Goal: Task Accomplishment & Management: Use online tool/utility

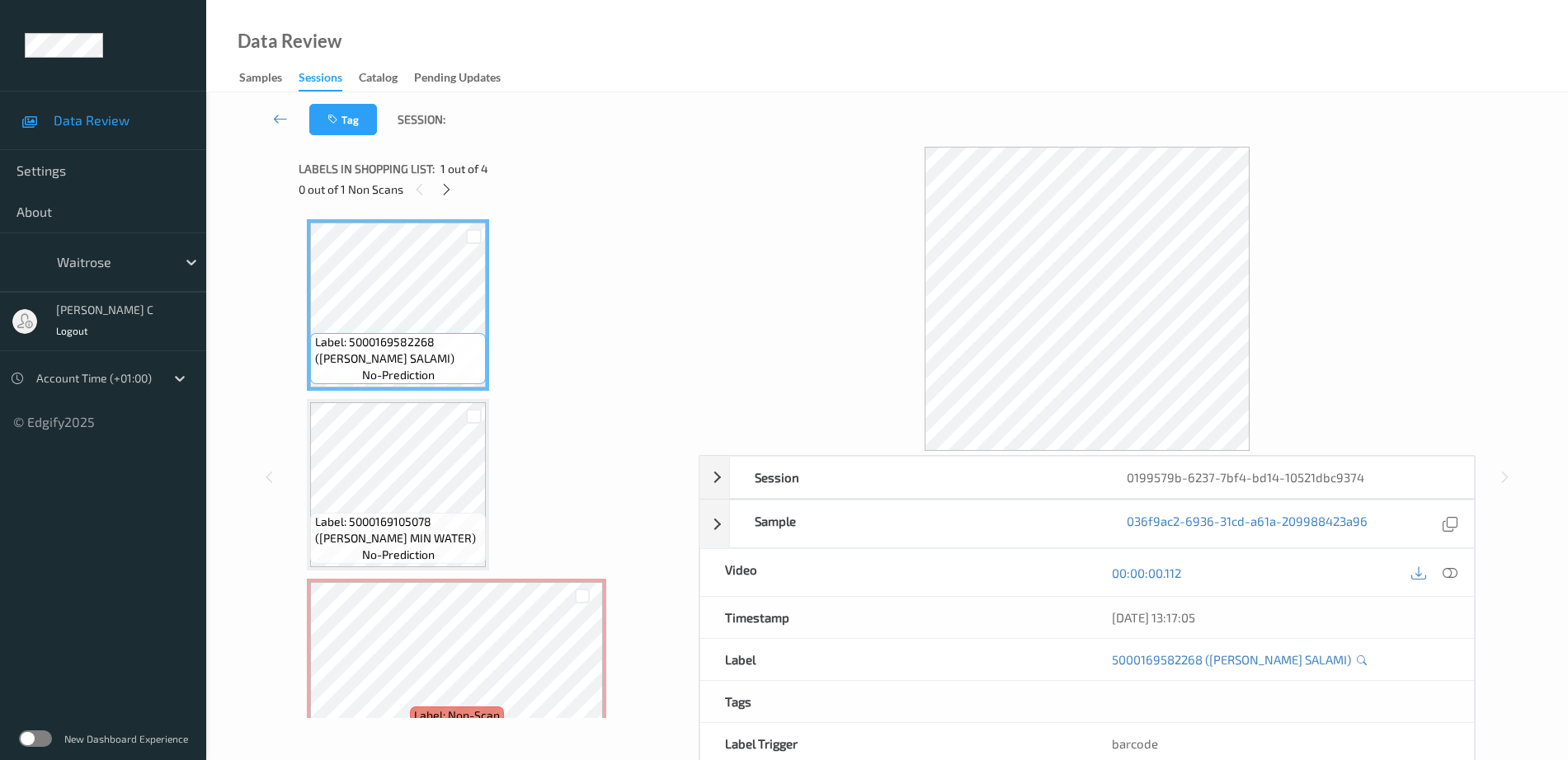
click at [457, 189] on div "0 out of 1 Non Scans" at bounding box center [492, 189] width 388 height 21
click at [446, 194] on icon at bounding box center [446, 190] width 14 height 15
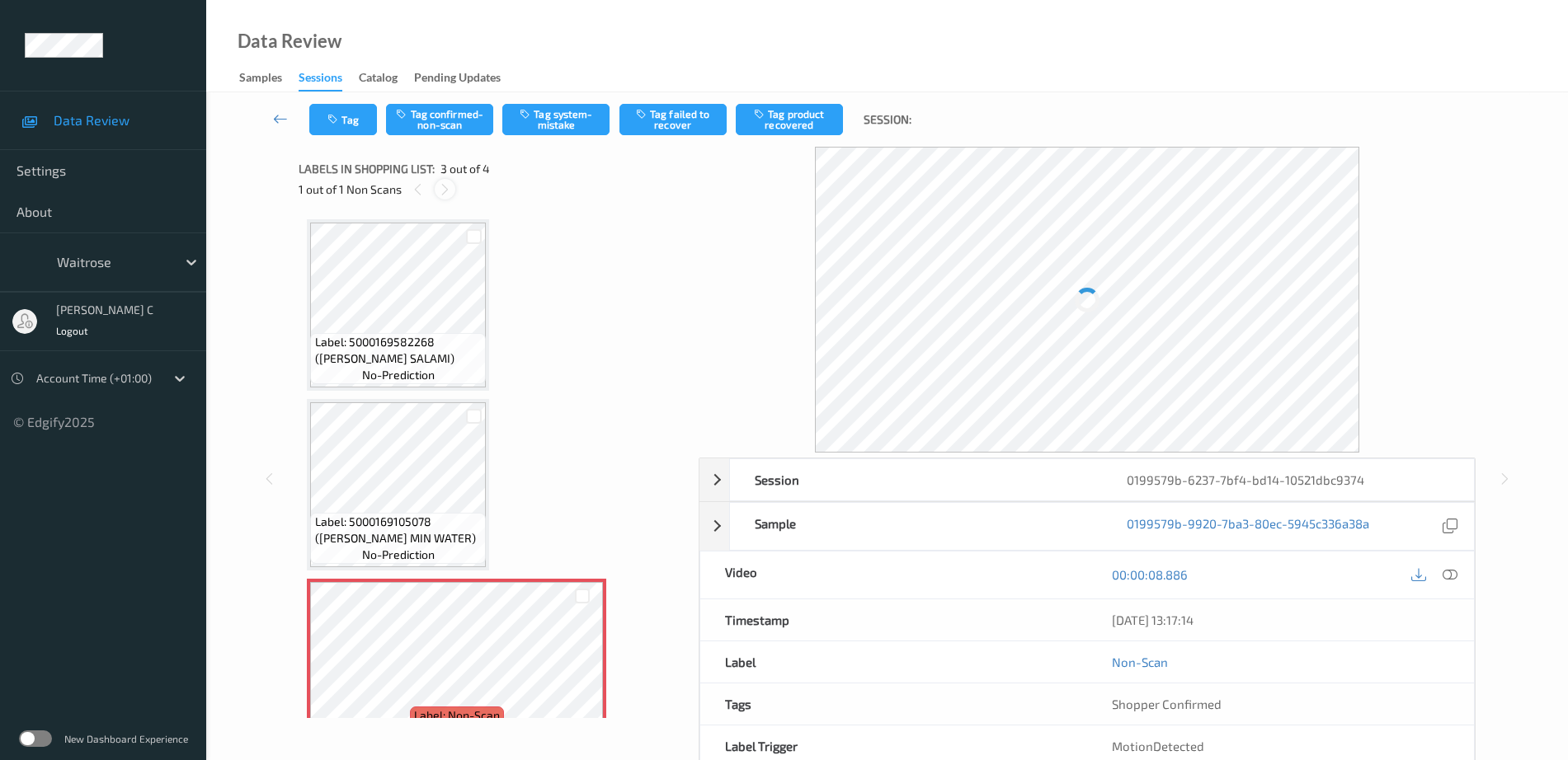
scroll to position [188, 0]
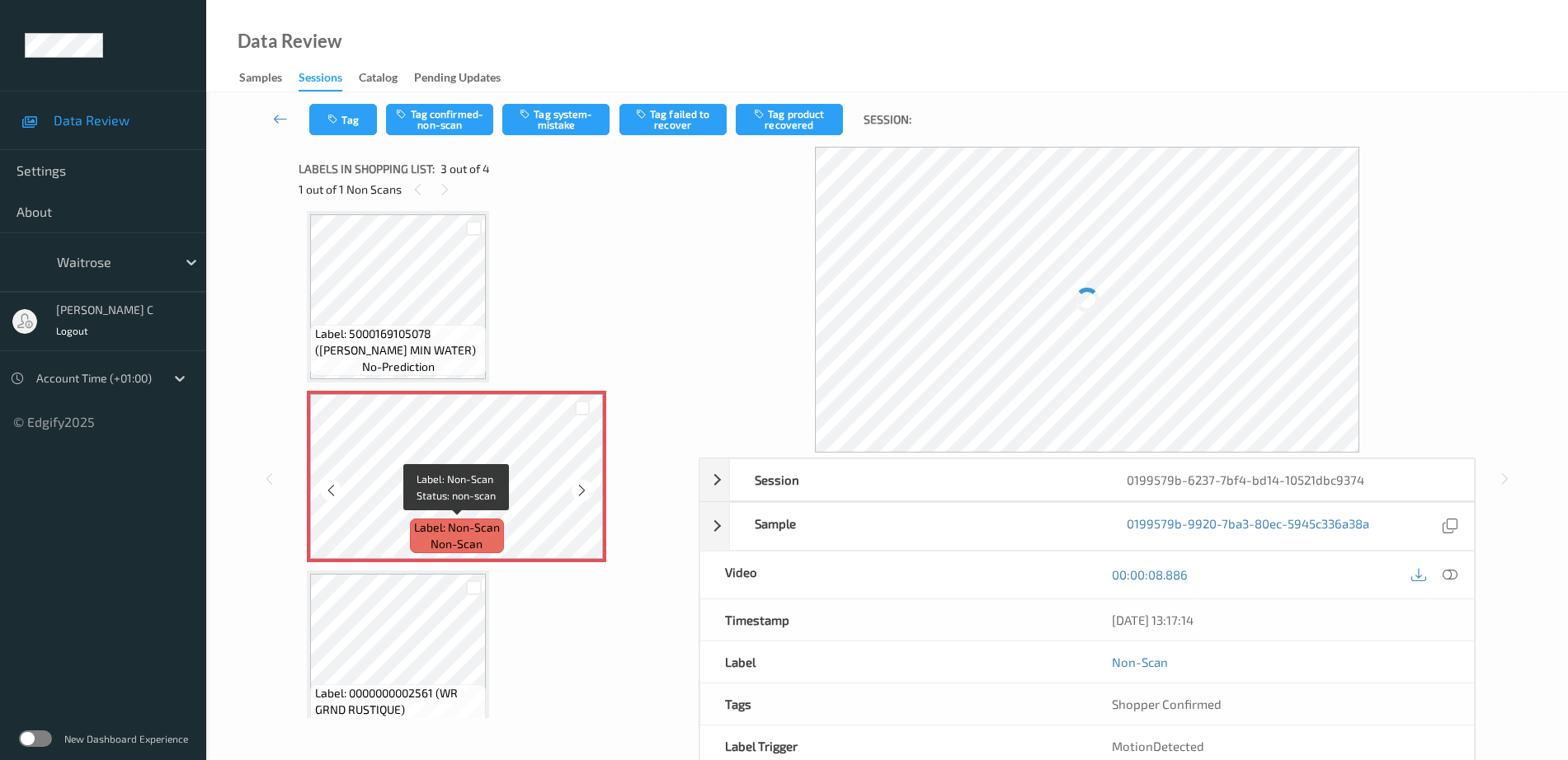
click at [494, 522] on span "Label: Non-Scan" at bounding box center [457, 527] width 86 height 16
click at [578, 485] on icon at bounding box center [581, 490] width 14 height 15
click at [579, 485] on icon at bounding box center [581, 490] width 14 height 15
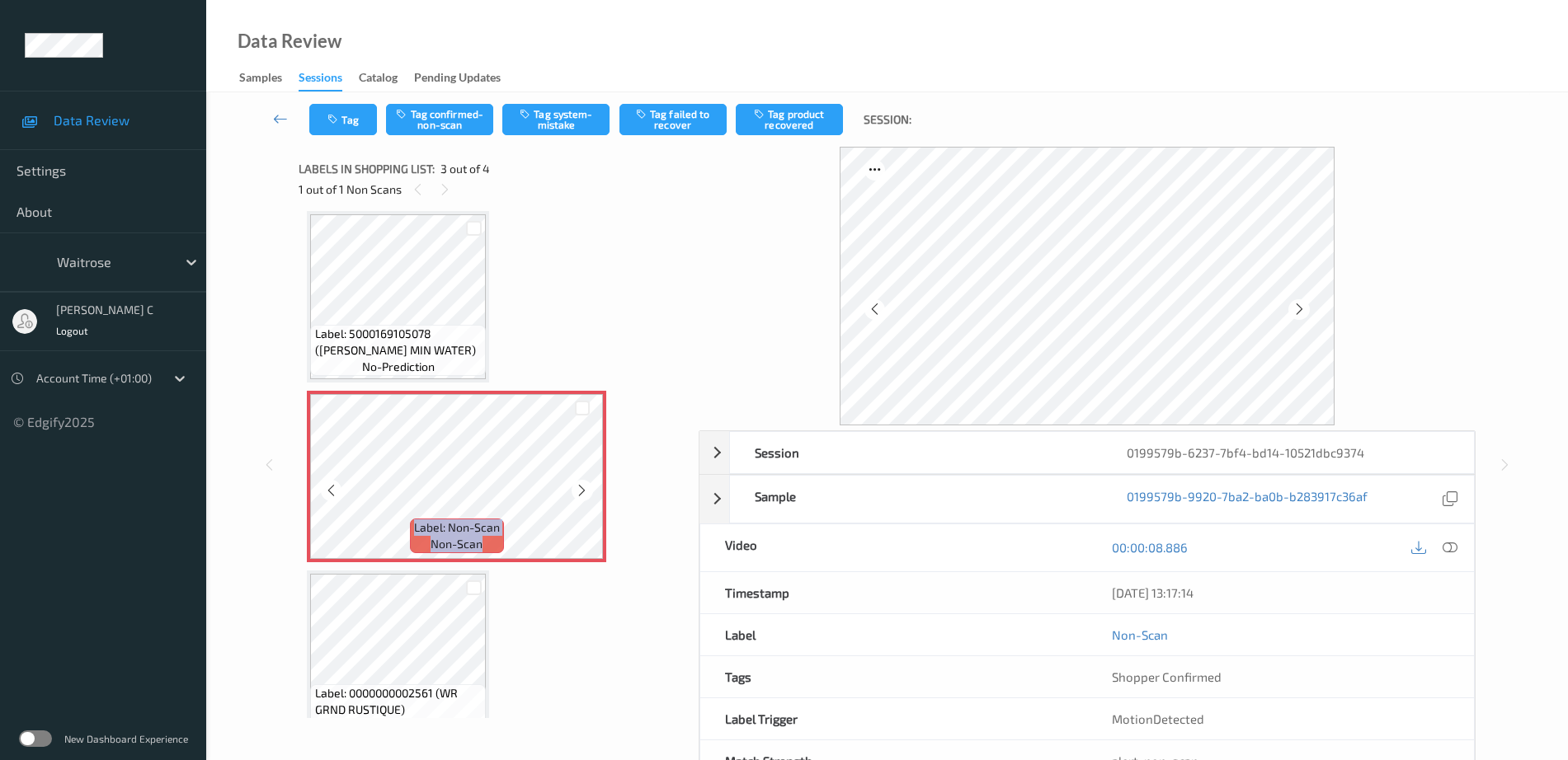
click at [579, 485] on icon at bounding box center [581, 490] width 14 height 15
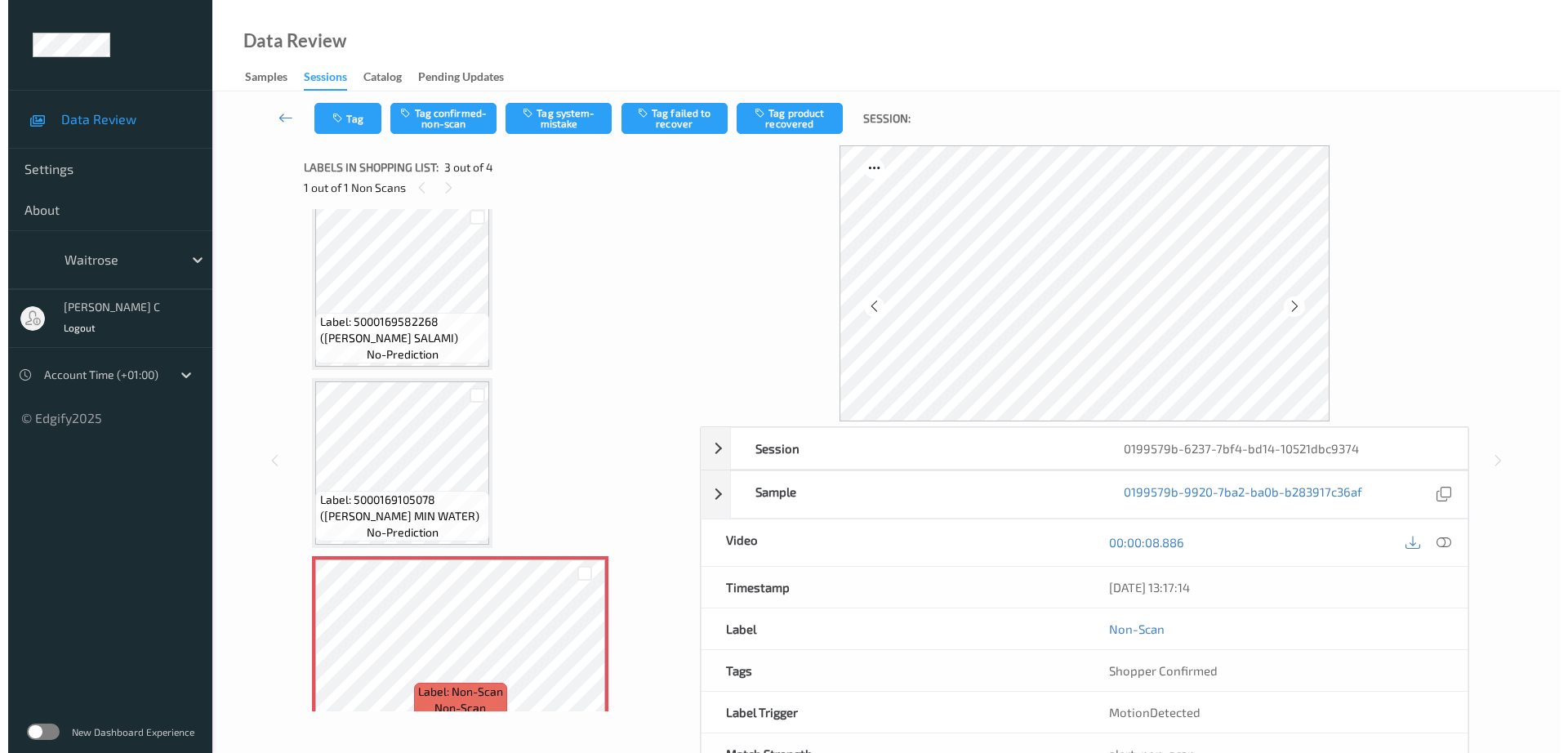
scroll to position [0, 0]
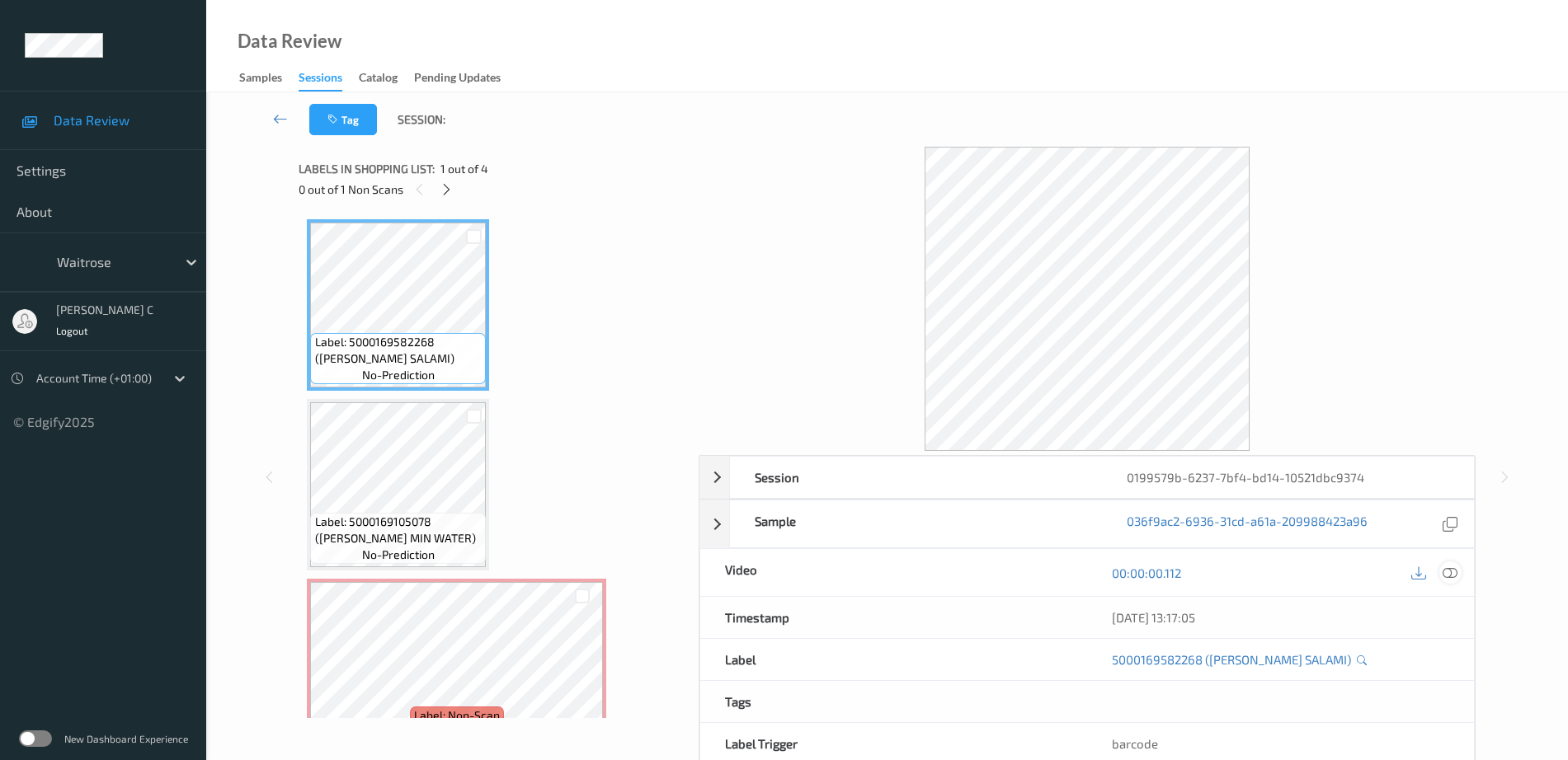
click at [1451, 568] on icon at bounding box center [1450, 574] width 15 height 15
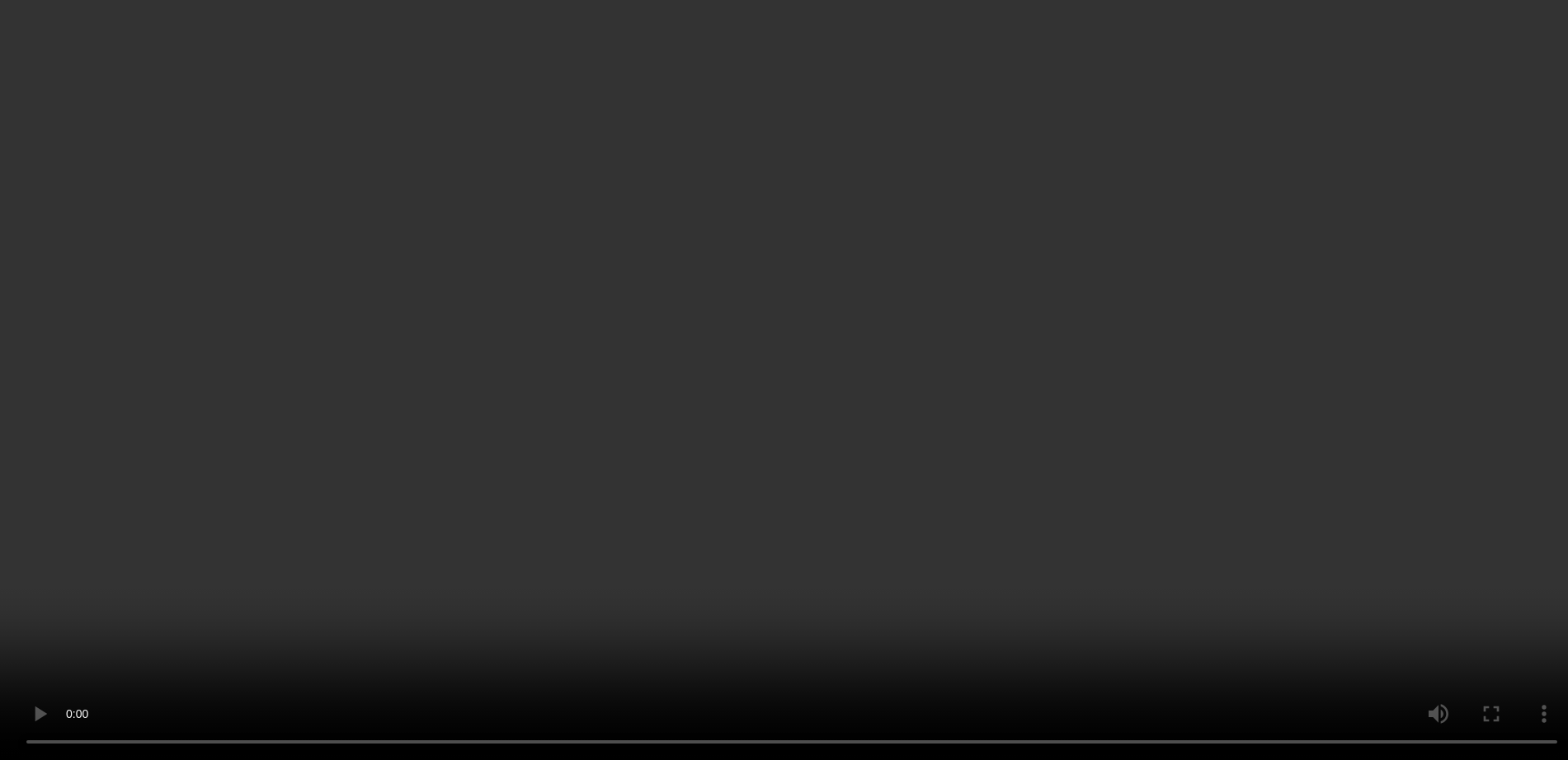
scroll to position [193, 0]
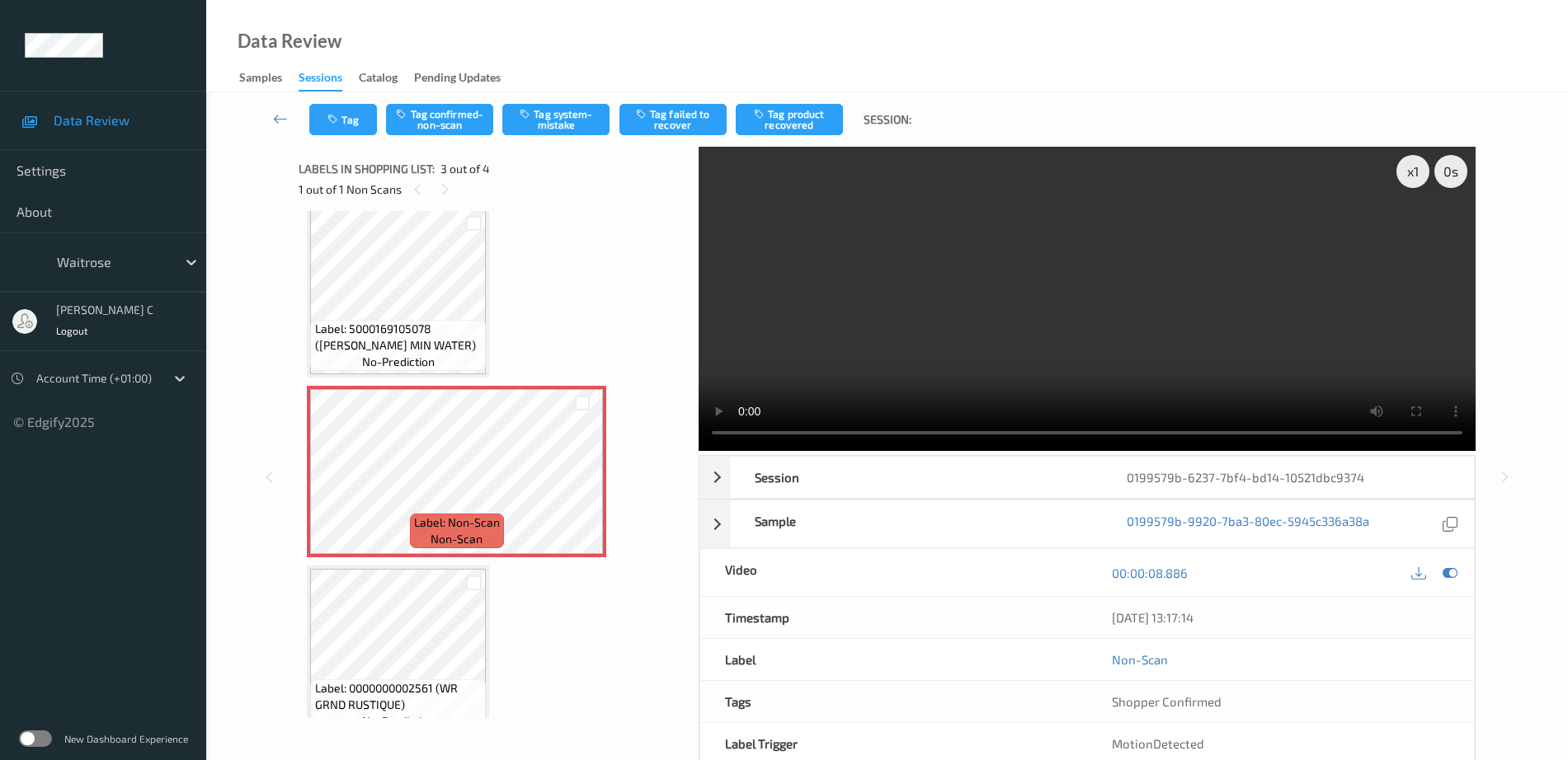
click at [469, 596] on div at bounding box center [473, 582] width 25 height 27
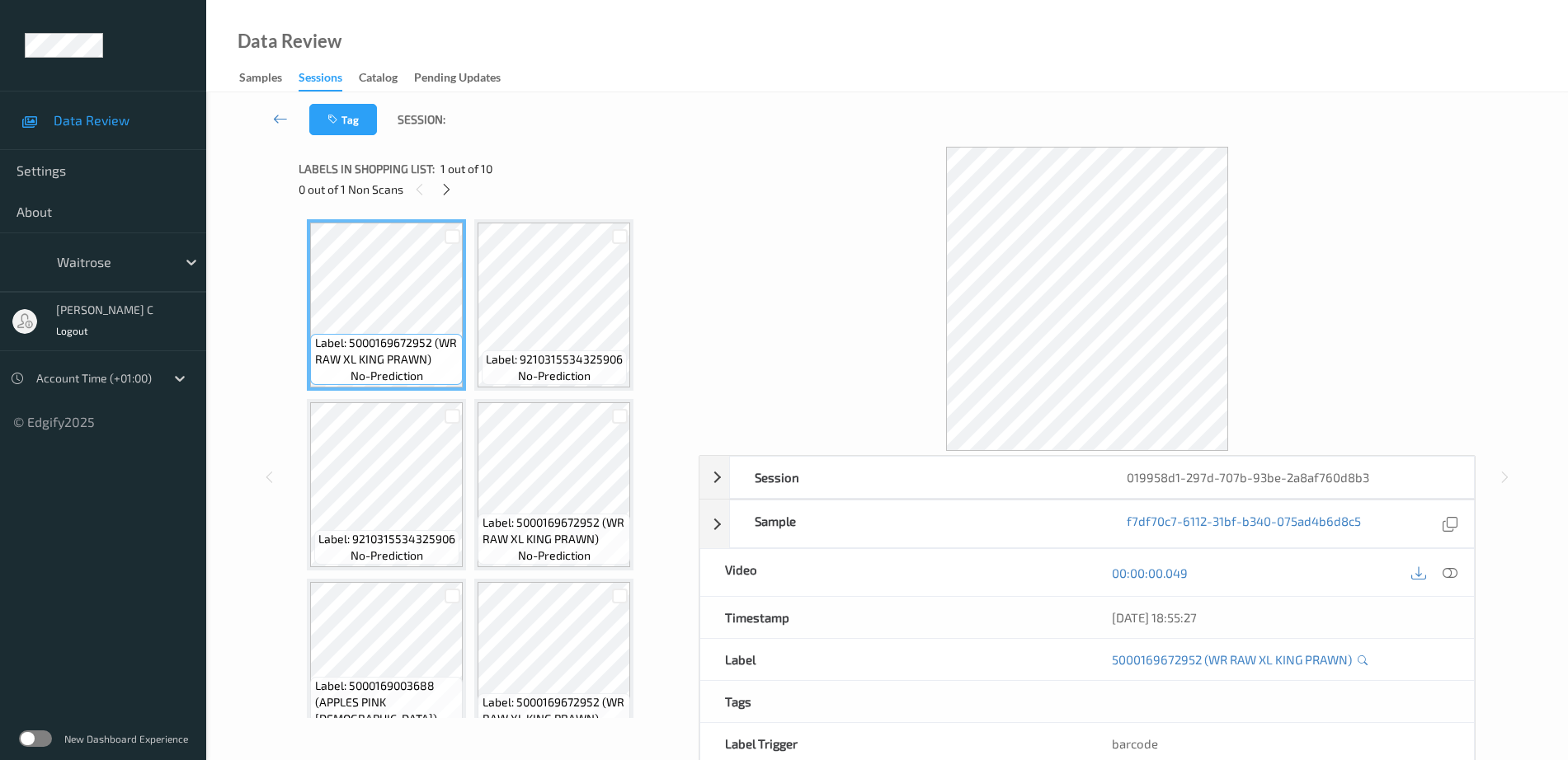
click at [454, 190] on div at bounding box center [446, 189] width 21 height 21
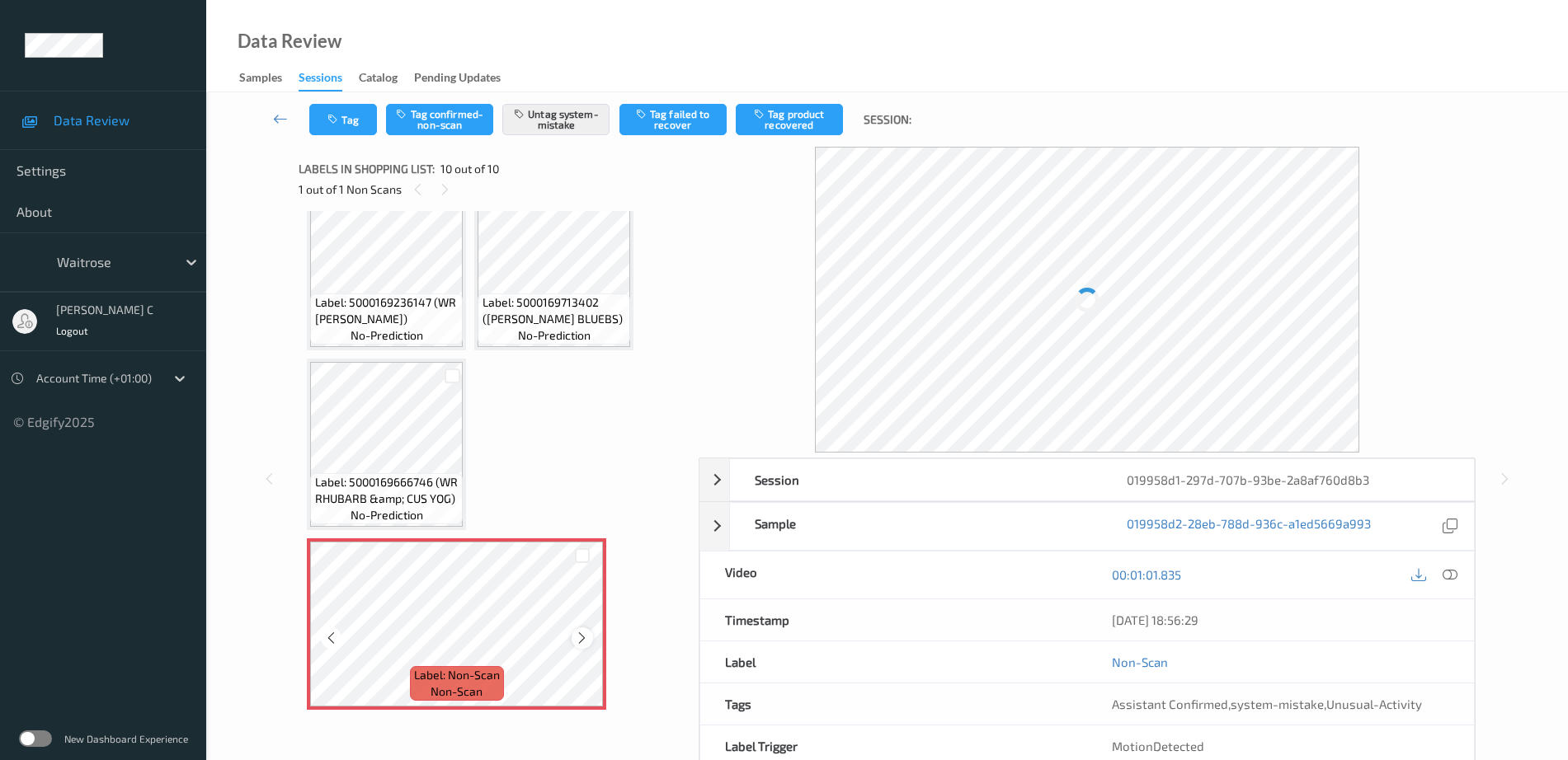
click at [588, 639] on icon at bounding box center [581, 639] width 14 height 15
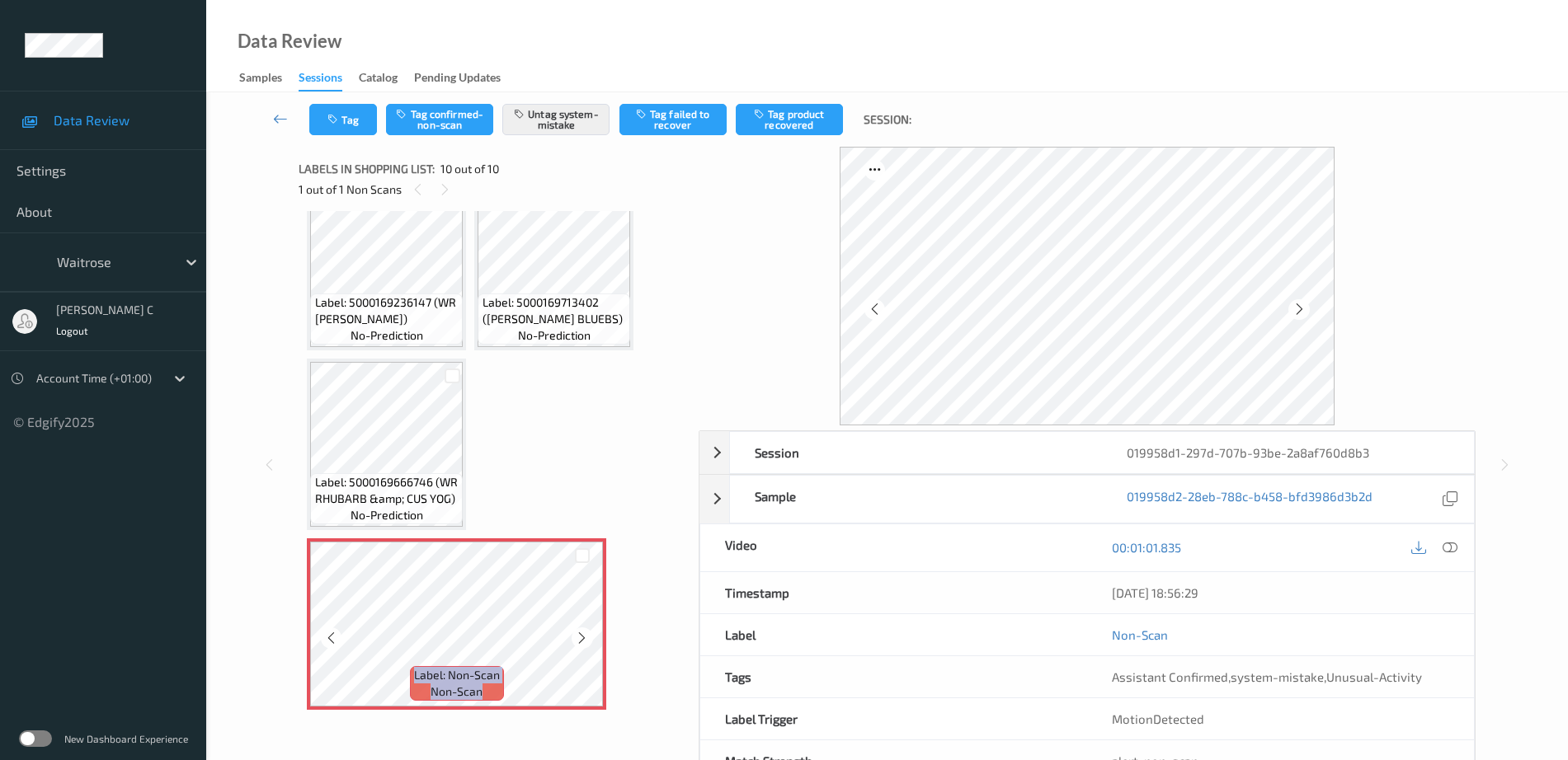
click at [588, 639] on icon at bounding box center [581, 639] width 14 height 15
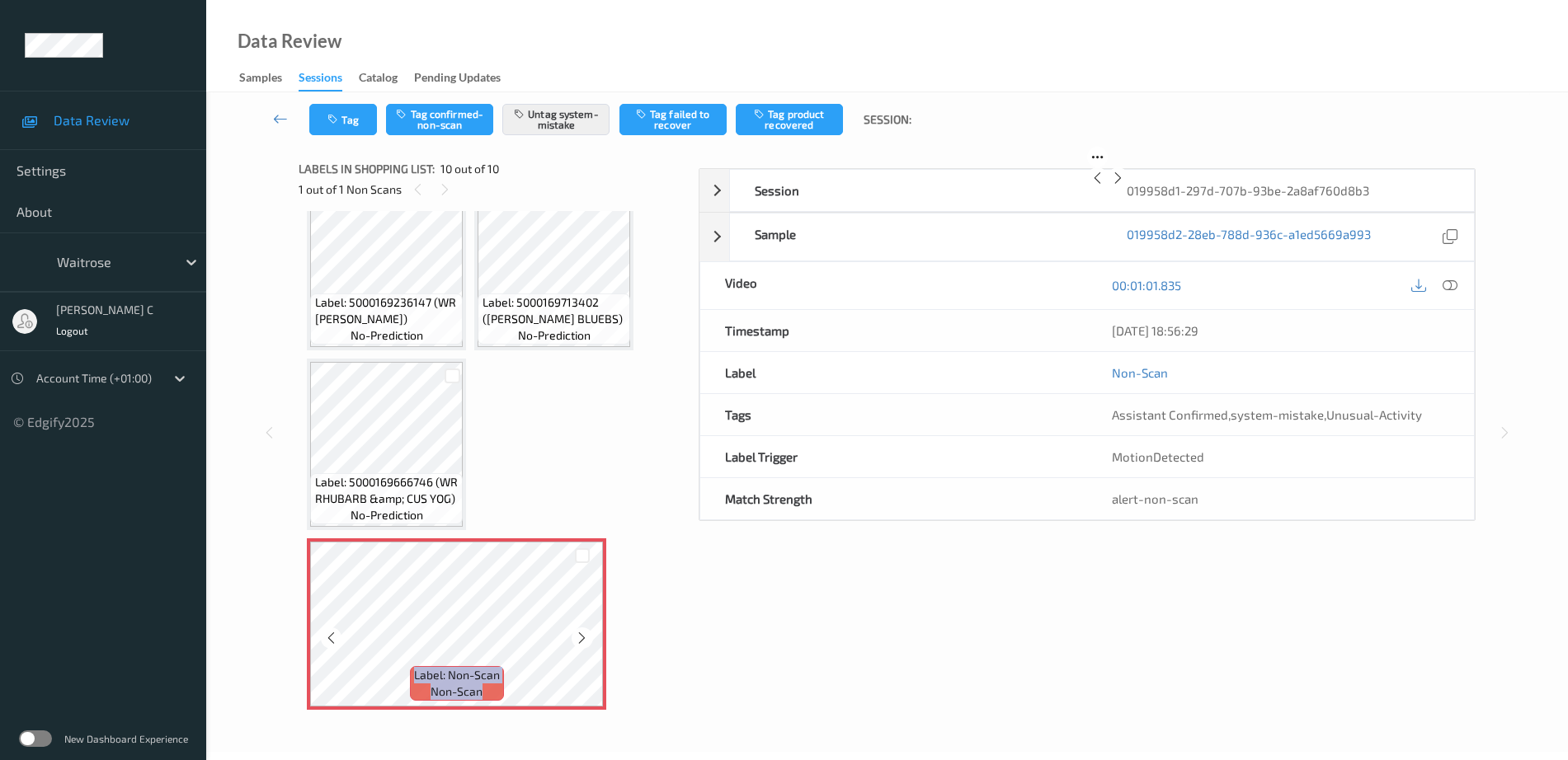
click at [588, 639] on icon at bounding box center [581, 639] width 14 height 15
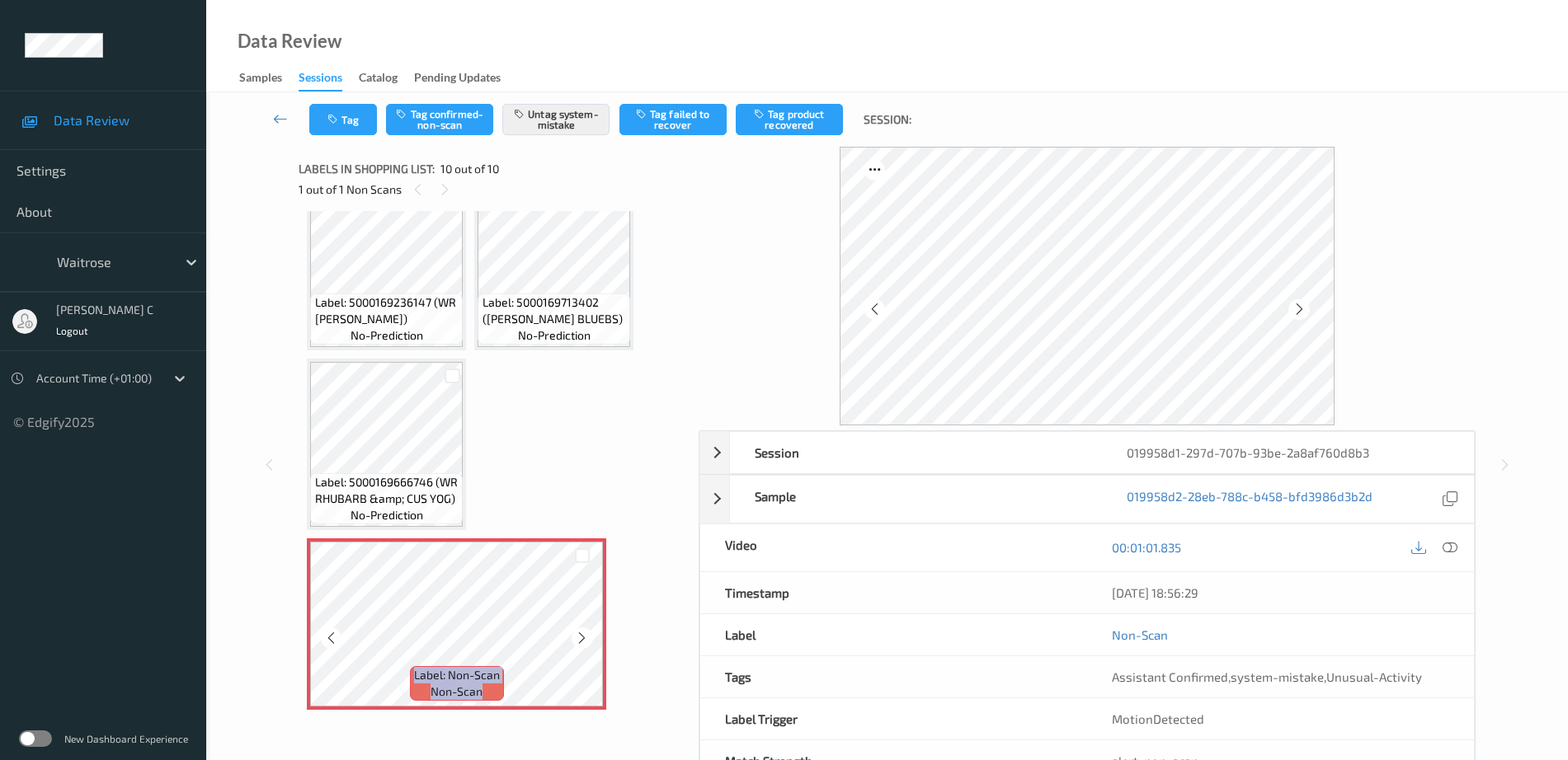
click at [588, 639] on icon at bounding box center [581, 639] width 14 height 15
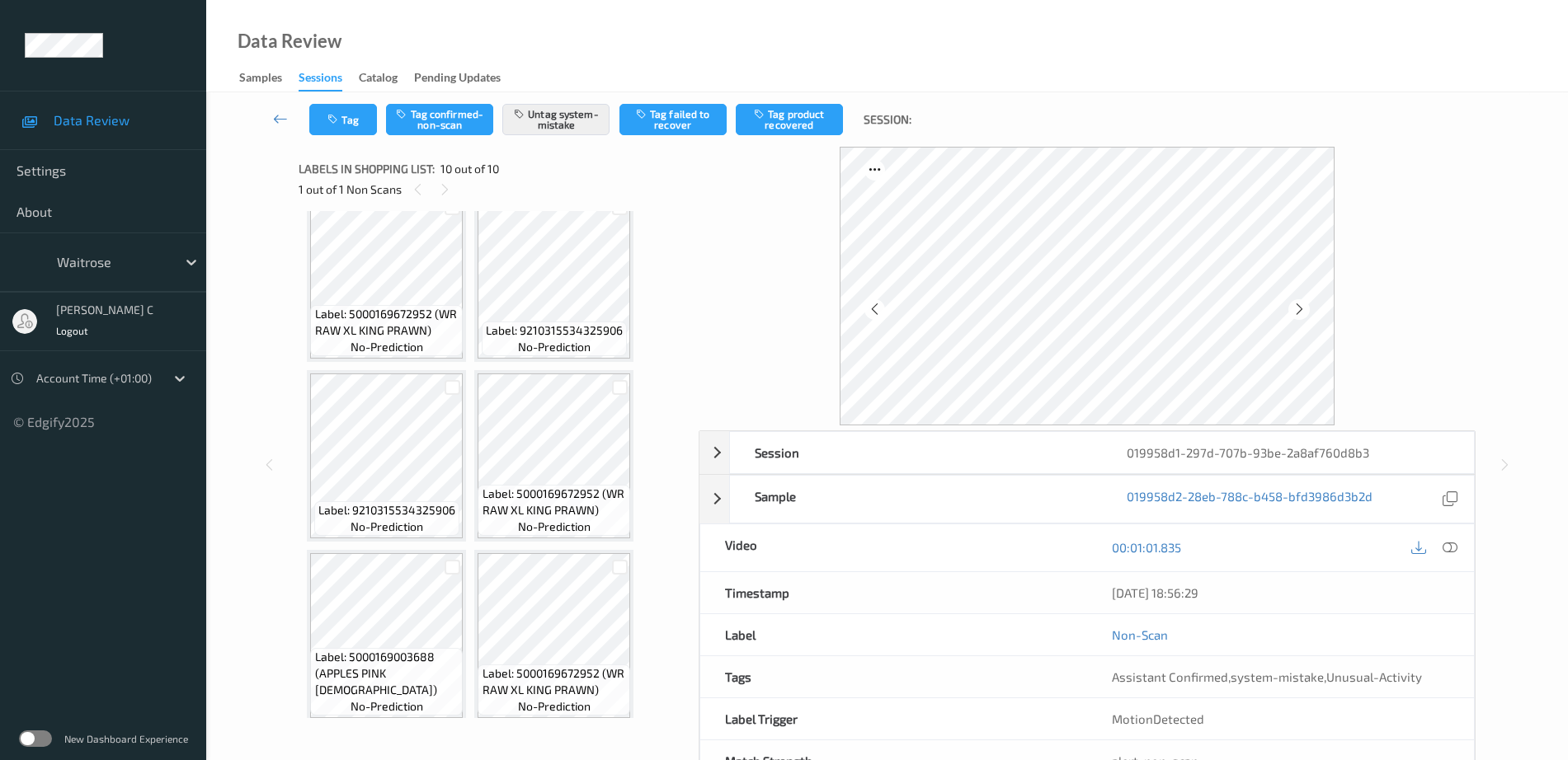
scroll to position [0, 0]
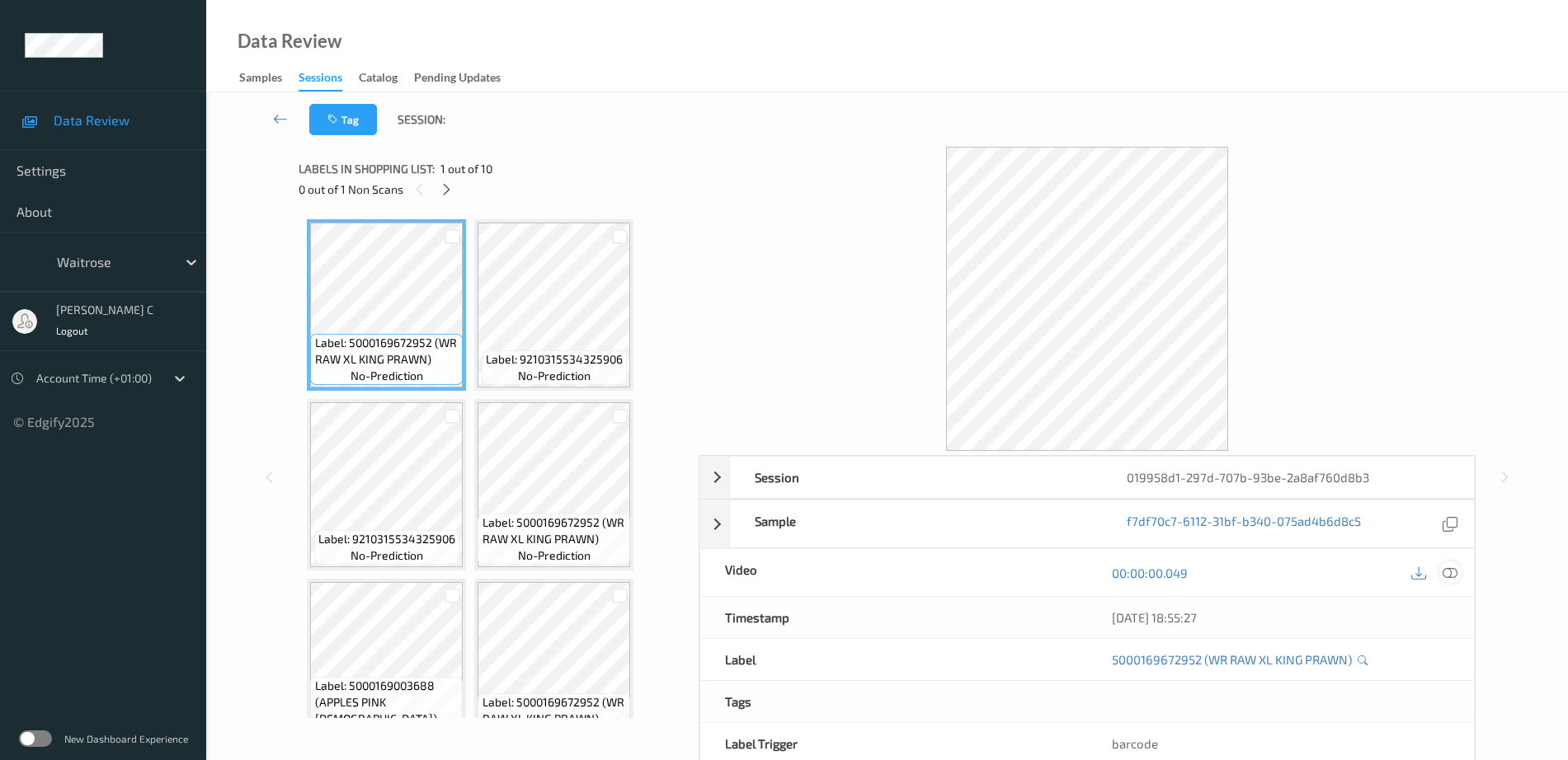
click at [1460, 574] on div at bounding box center [1449, 572] width 22 height 22
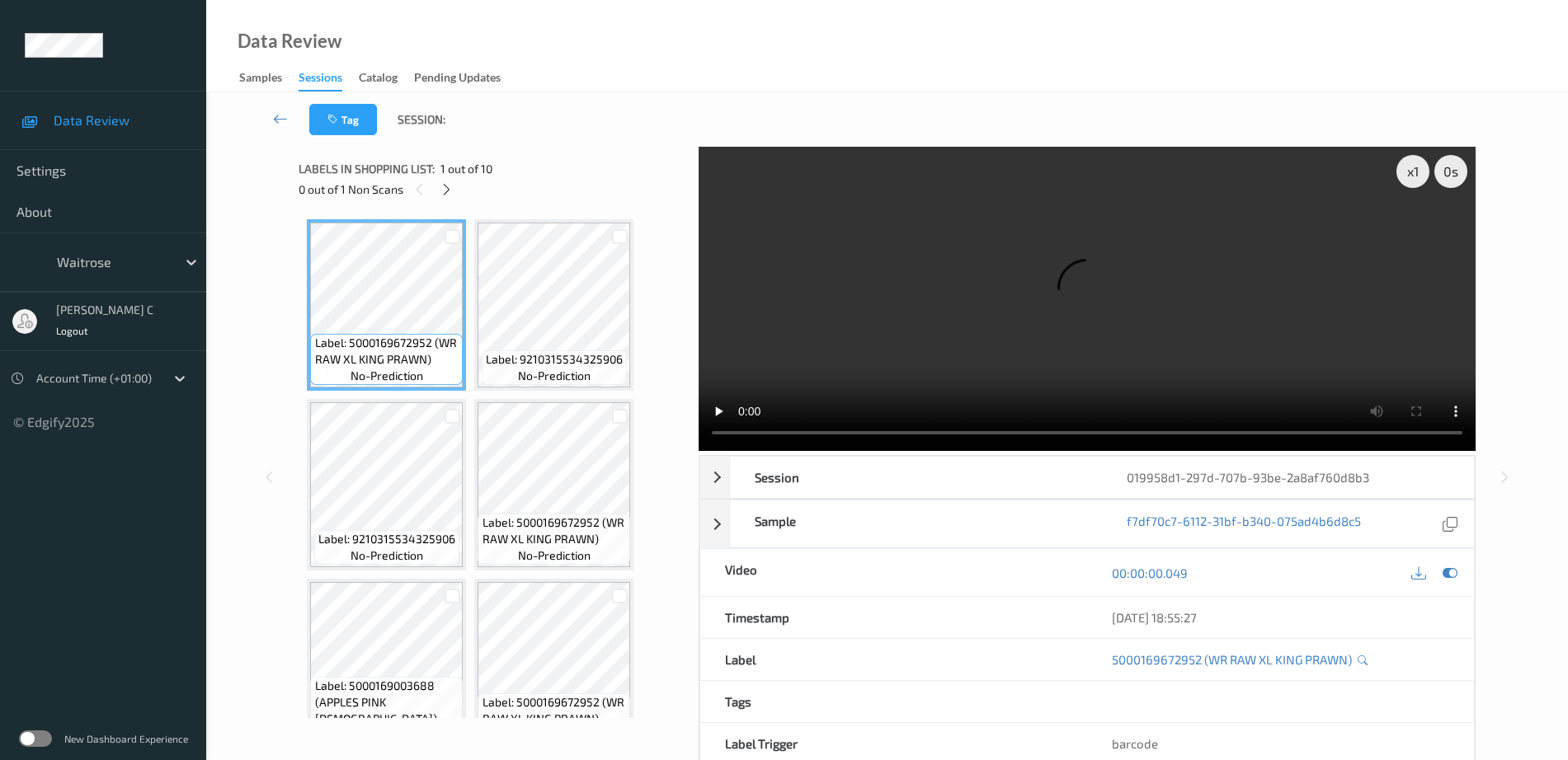
click at [1430, 228] on video at bounding box center [1087, 299] width 776 height 304
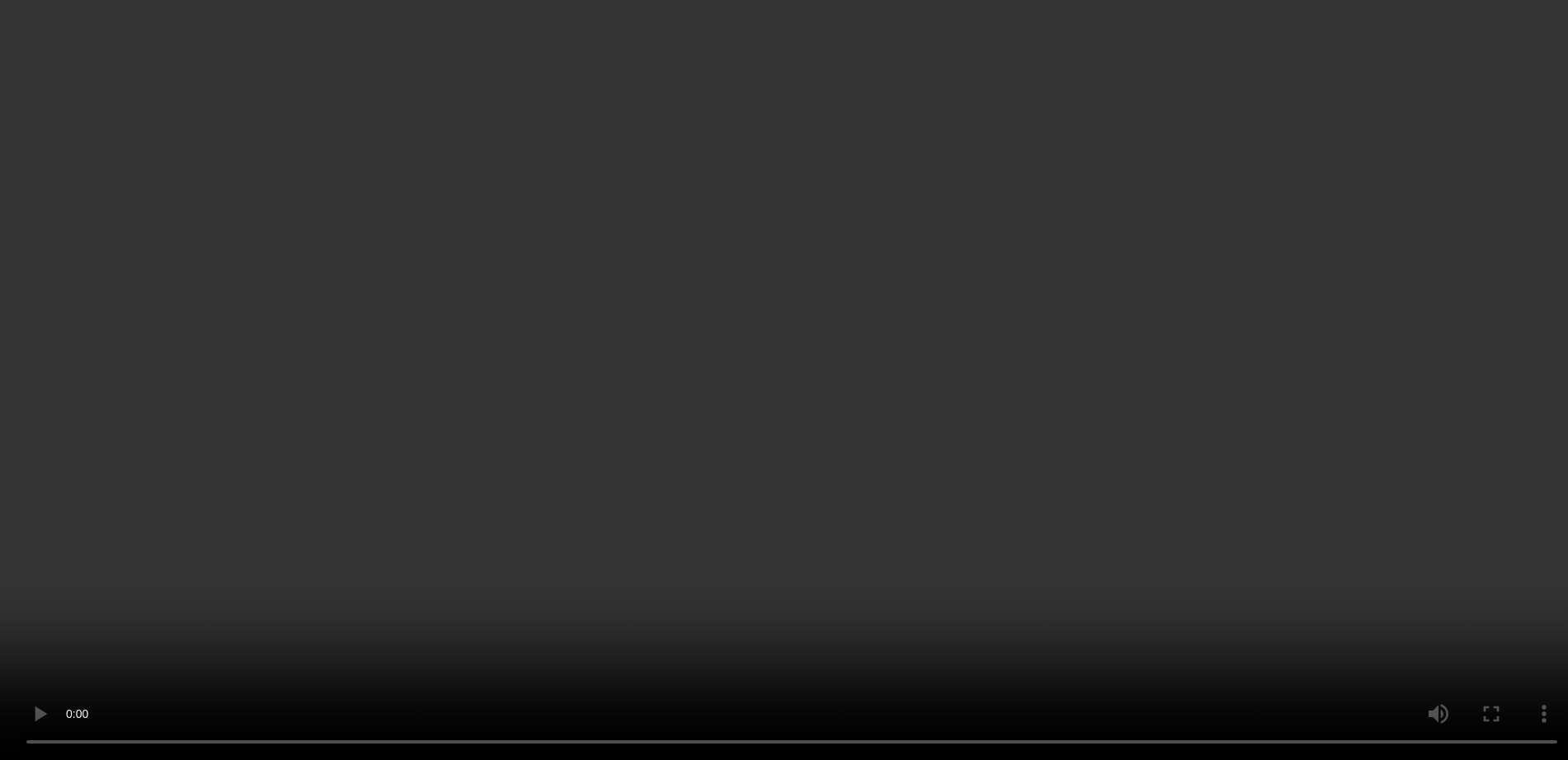
scroll to position [579, 0]
